Goal: Information Seeking & Learning: Learn about a topic

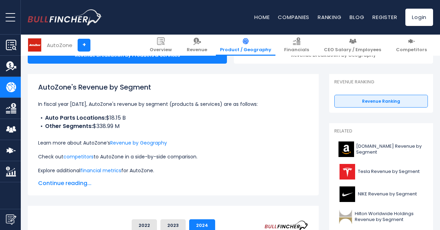
scroll to position [81, 0]
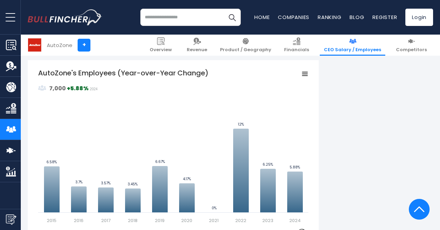
scroll to position [446, 0]
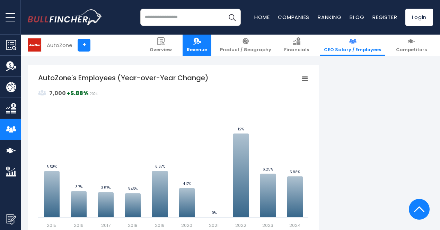
click at [207, 43] on link "Revenue" at bounding box center [196, 45] width 29 height 21
click at [211, 40] on link "Revenue" at bounding box center [196, 45] width 29 height 21
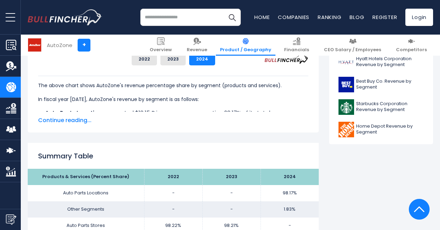
scroll to position [342, 0]
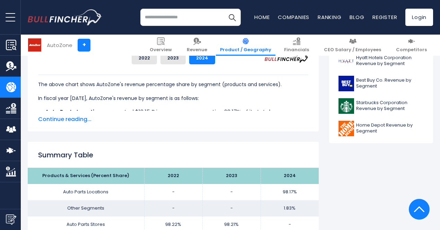
click at [66, 119] on span "Continue reading..." at bounding box center [173, 119] width 270 height 8
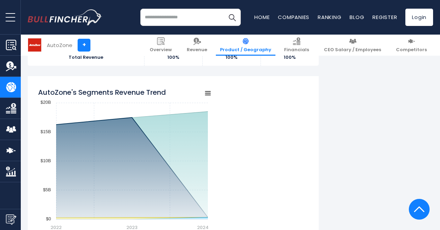
scroll to position [611, 0]
